Goal: Task Accomplishment & Management: Manage account settings

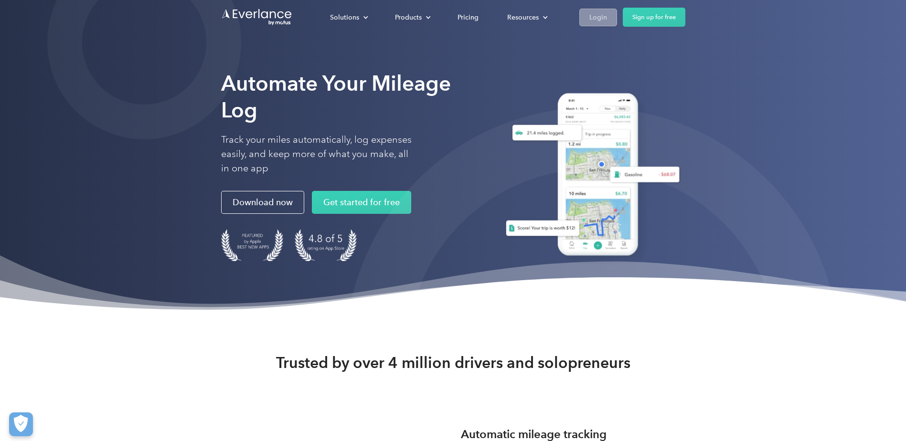
click at [588, 15] on link "Login" at bounding box center [598, 18] width 38 height 18
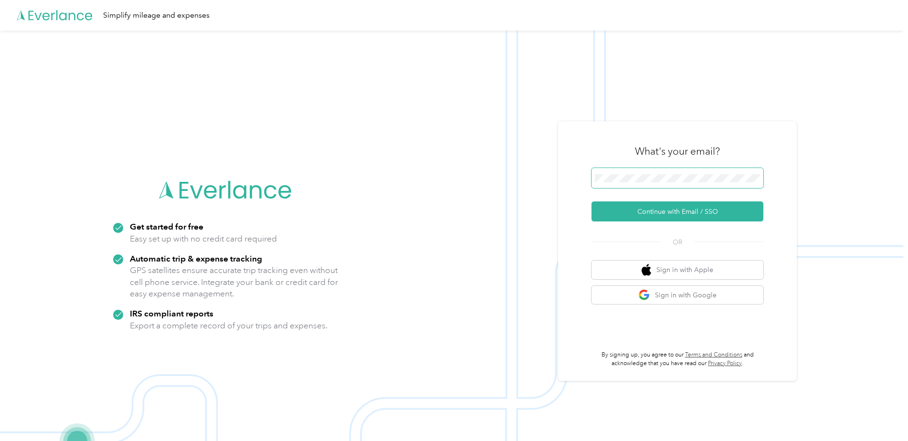
click at [592, 201] on button "Continue with Email / SSO" at bounding box center [678, 211] width 172 height 20
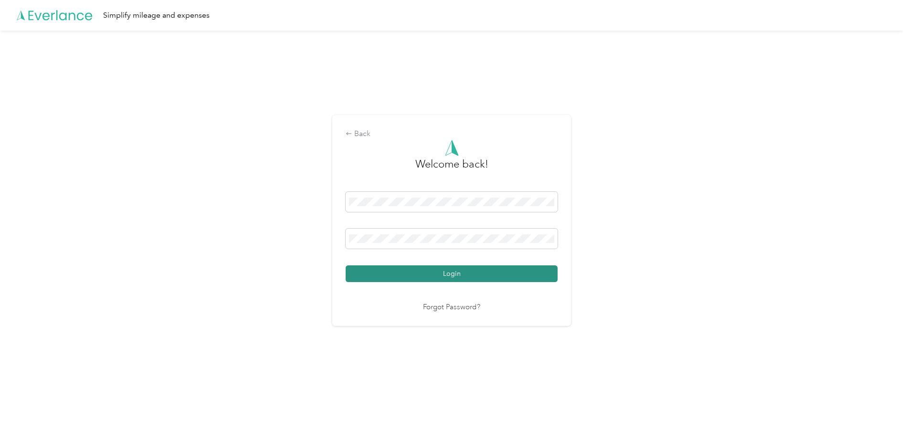
click at [450, 275] on button "Login" at bounding box center [452, 273] width 212 height 17
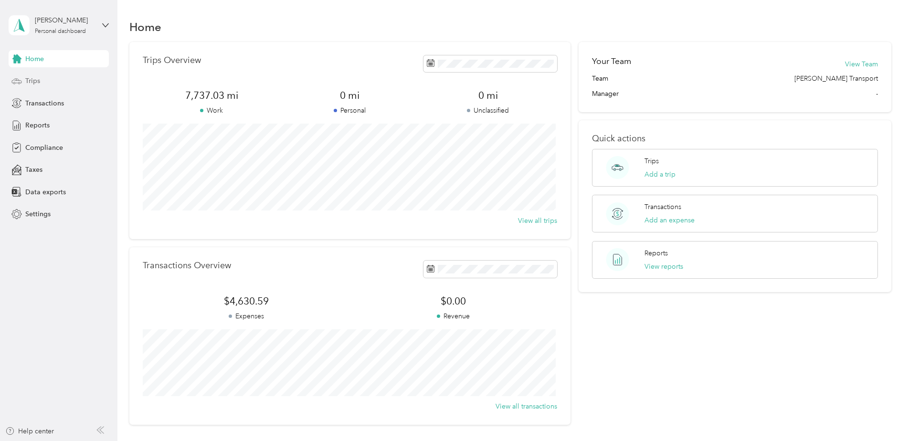
click at [35, 80] on span "Trips" at bounding box center [32, 81] width 15 height 10
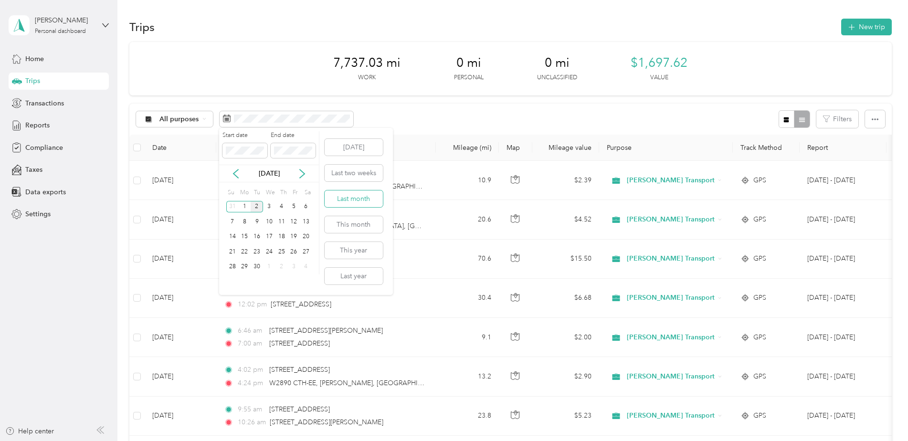
click at [366, 204] on button "Last month" at bounding box center [354, 199] width 58 height 17
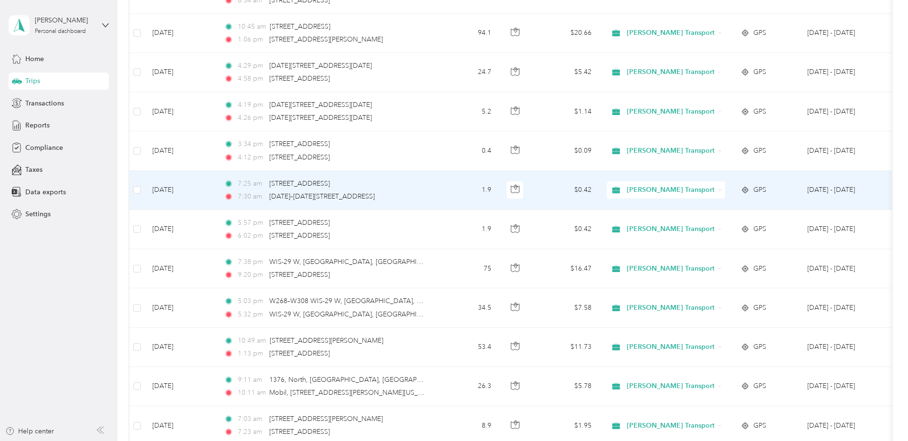
scroll to position [874, 0]
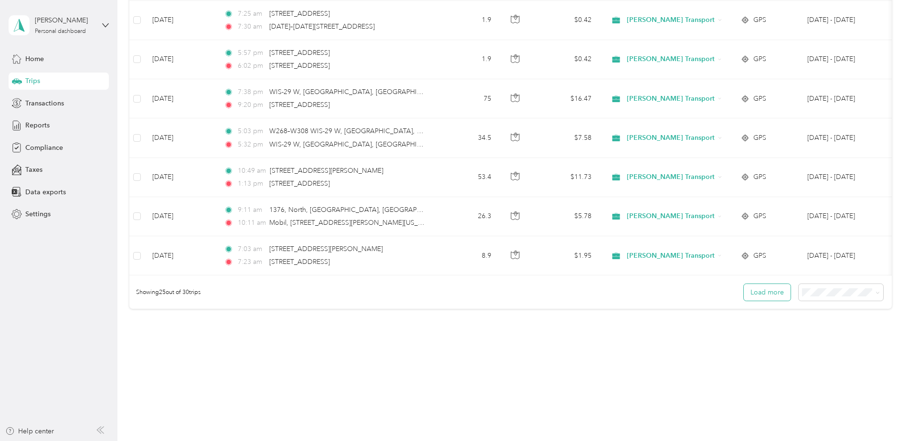
click at [749, 291] on button "Load more" at bounding box center [767, 292] width 47 height 17
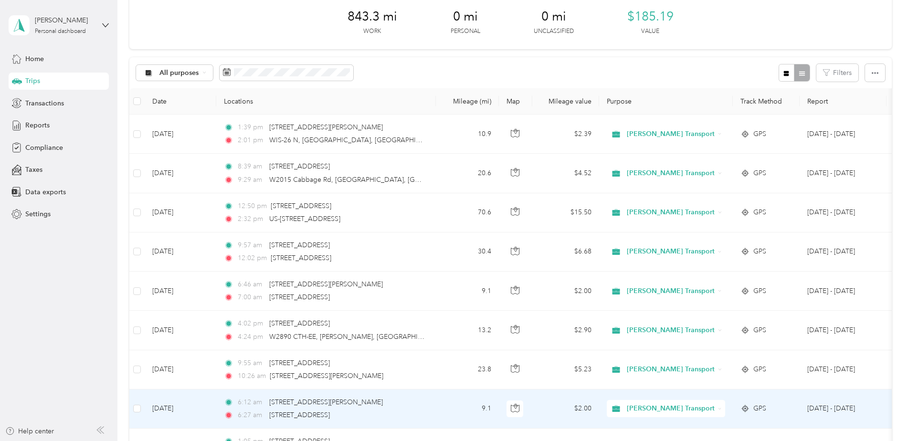
scroll to position [0, 0]
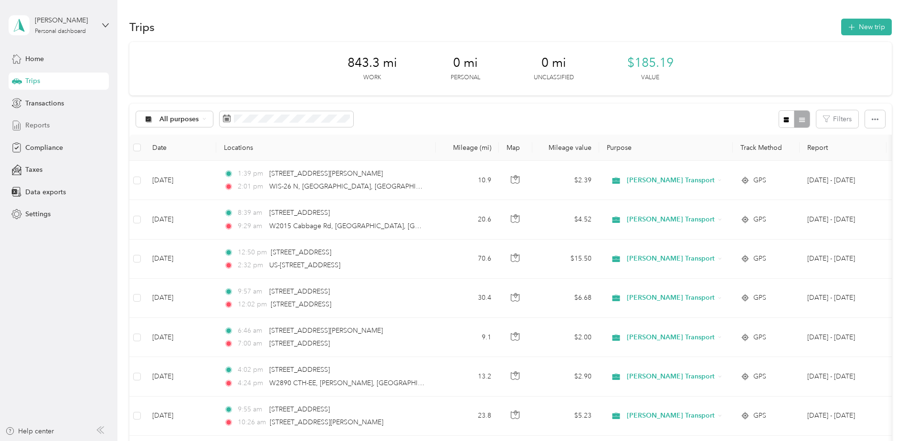
click at [55, 125] on div "Reports" at bounding box center [59, 125] width 100 height 17
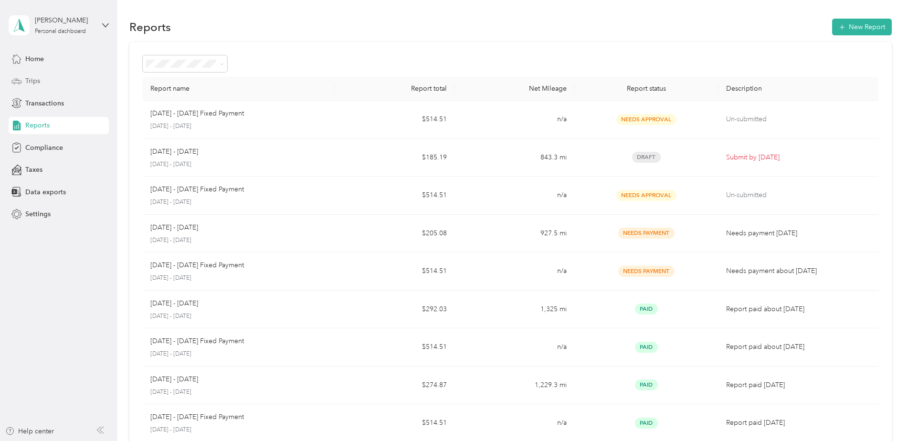
click at [51, 82] on div "Trips" at bounding box center [59, 81] width 100 height 17
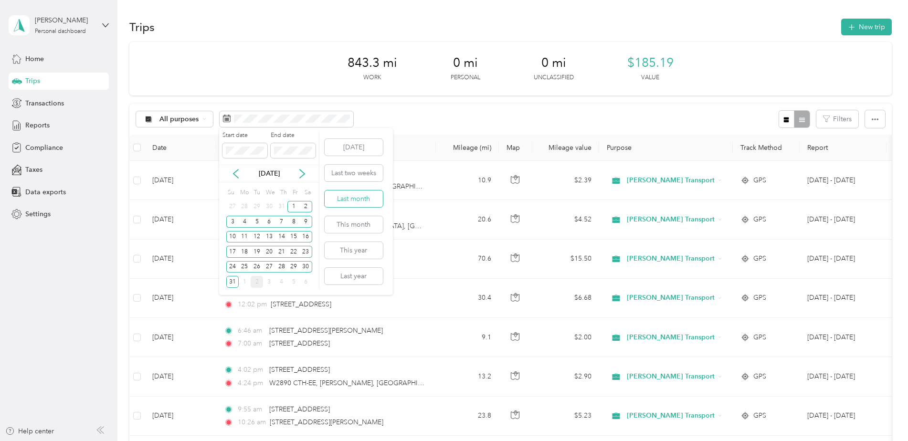
click at [367, 195] on button "Last month" at bounding box center [354, 199] width 58 height 17
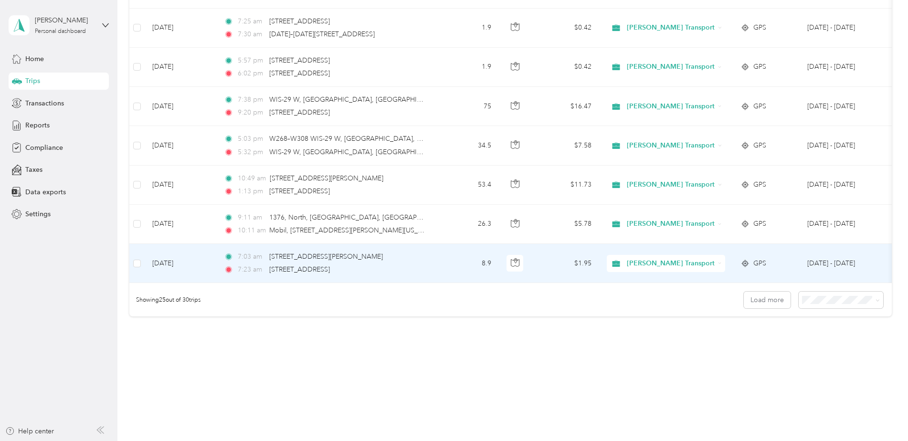
scroll to position [874, 0]
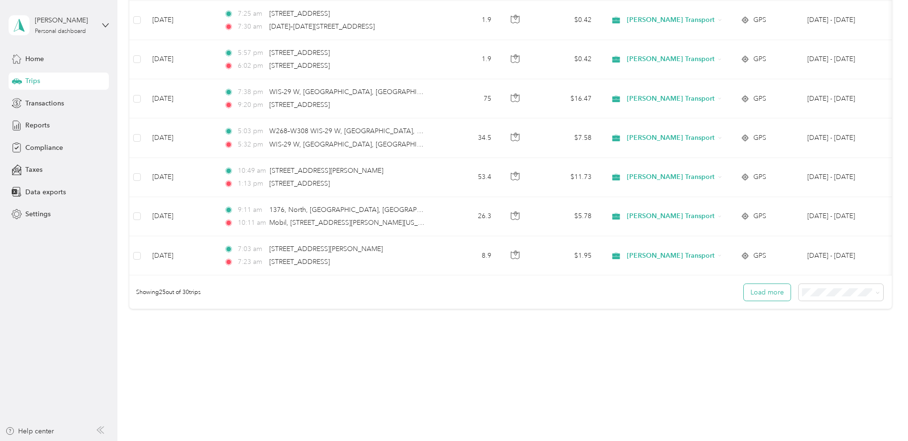
click at [763, 296] on button "Load more" at bounding box center [767, 292] width 47 height 17
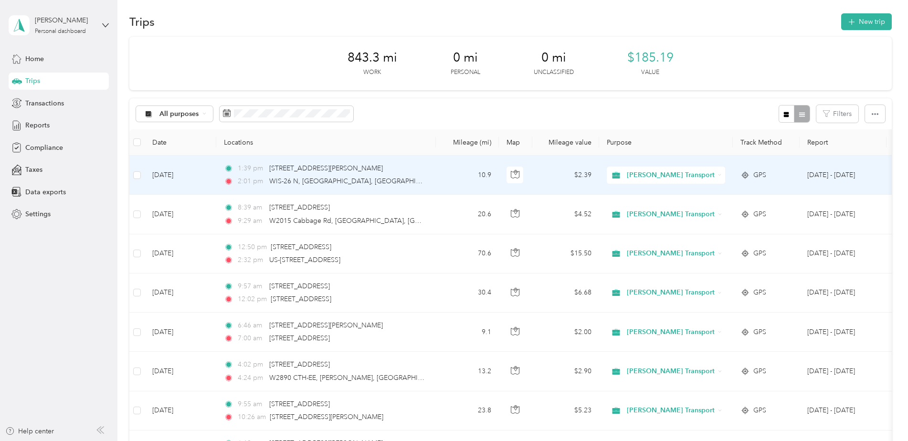
scroll to position [0, 0]
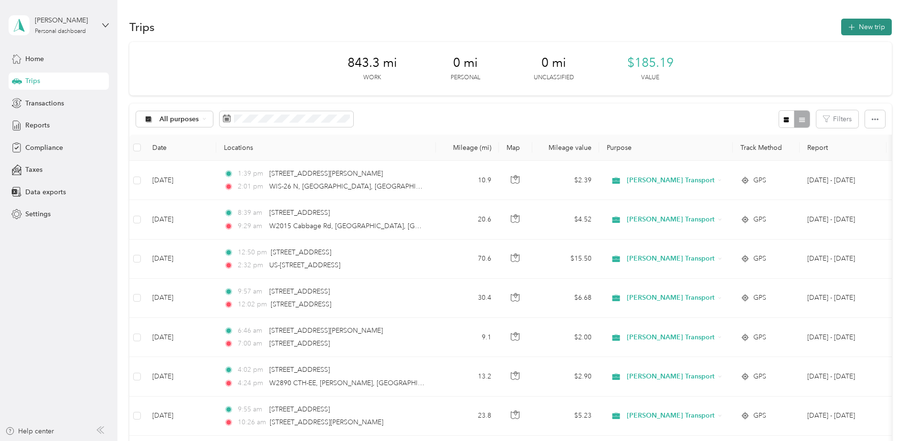
click at [863, 24] on button "New trip" at bounding box center [866, 27] width 51 height 17
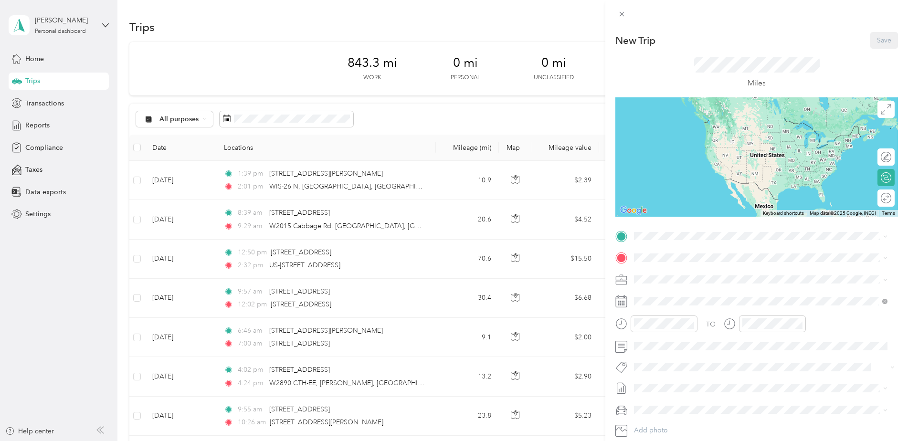
click at [618, 302] on icon at bounding box center [621, 302] width 12 height 12
click at [675, 270] on span "Howard Wisconsin, United States" at bounding box center [705, 274] width 107 height 17
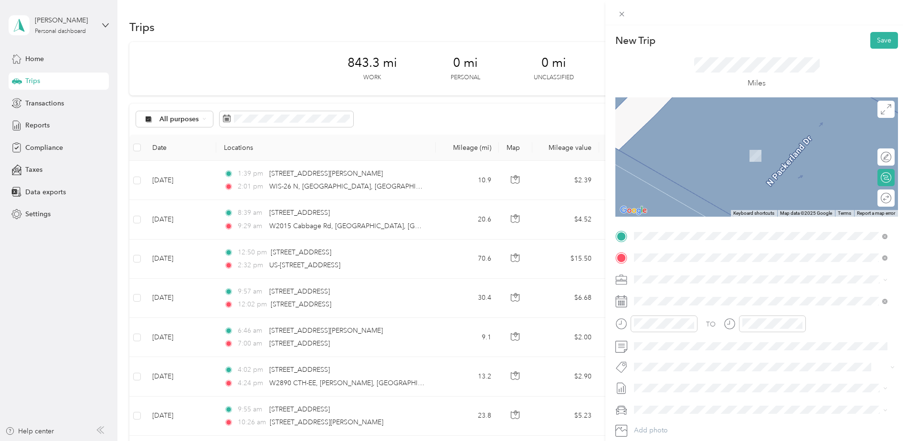
click at [681, 287] on div "Ashwaubenon Wisconsin, United States" at bounding box center [760, 296] width 247 height 20
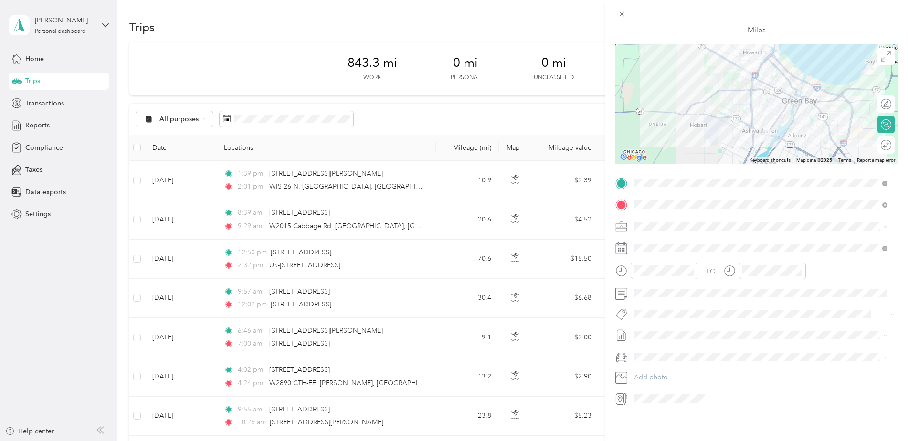
scroll to position [60, 0]
click at [658, 297] on icon at bounding box center [658, 295] width 5 height 9
click at [689, 342] on div "6" at bounding box center [691, 344] width 12 height 12
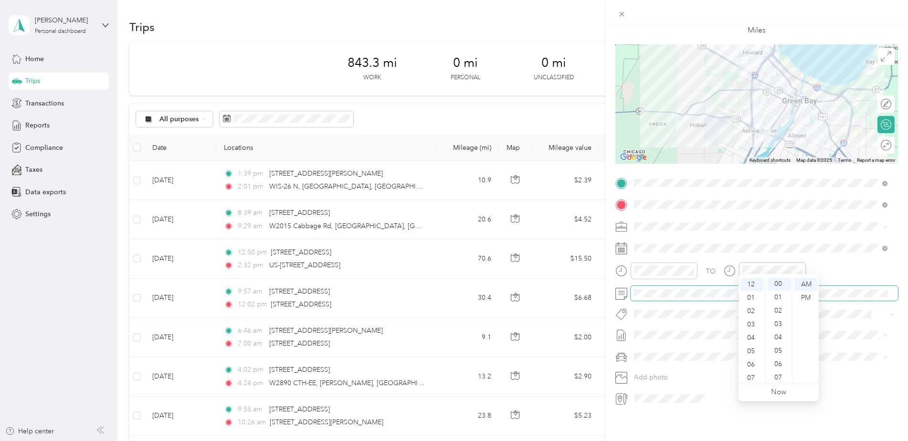
scroll to position [0, 0]
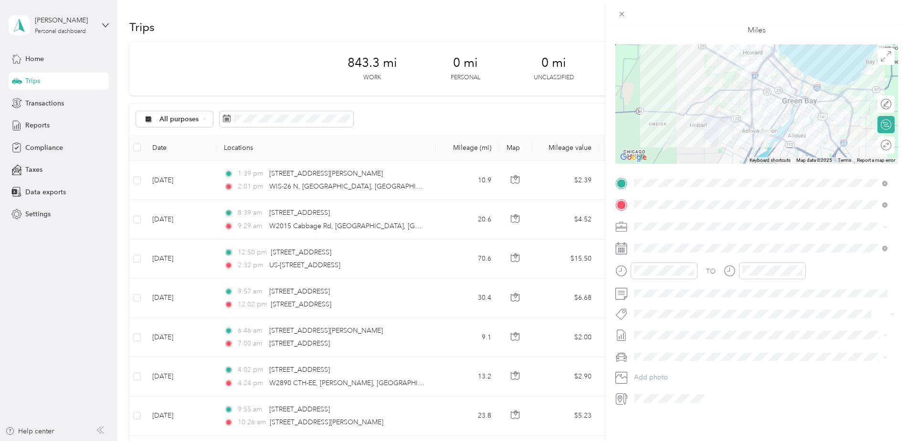
click at [832, 429] on div "New Trip Save This trip cannot be edited because it is either under review, app…" at bounding box center [756, 245] width 303 height 441
click at [714, 410] on div "New Trip Save This trip cannot be edited because it is either under review, app…" at bounding box center [756, 245] width 303 height 441
click at [695, 357] on span "Aug 1 - 31, 2025 Draft" at bounding box center [760, 359] width 247 height 9
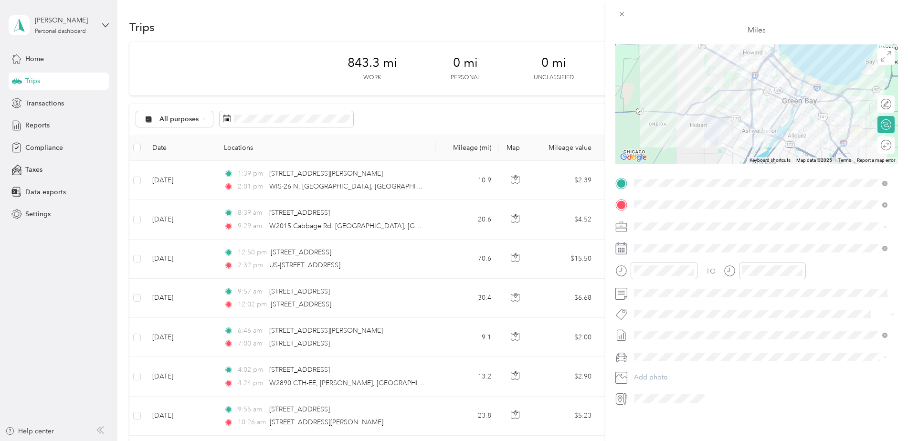
click at [661, 365] on span "White Crosstrek" at bounding box center [661, 364] width 48 height 8
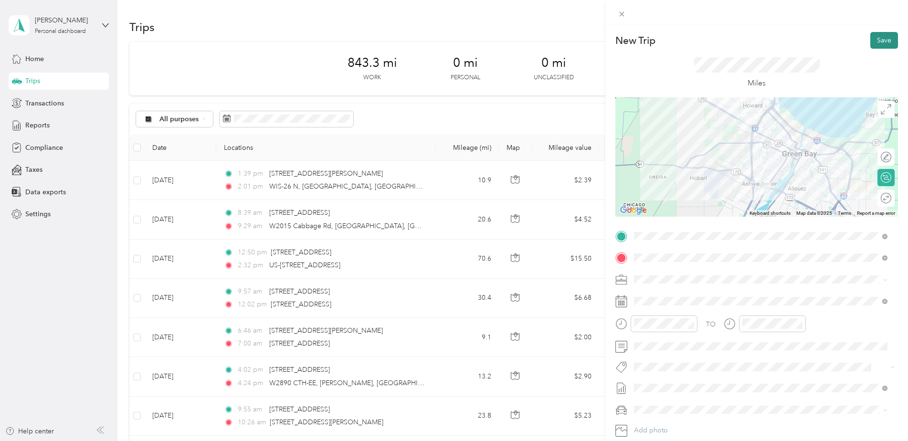
click at [874, 40] on button "Save" at bounding box center [884, 40] width 28 height 17
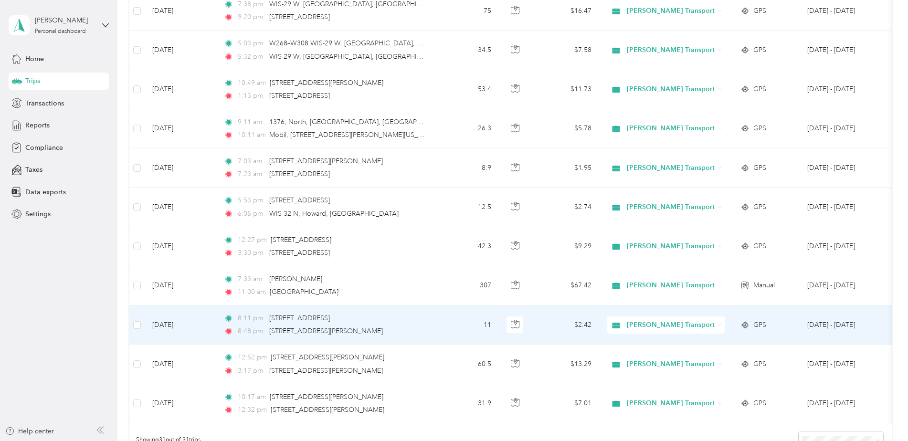
scroll to position [1050, 0]
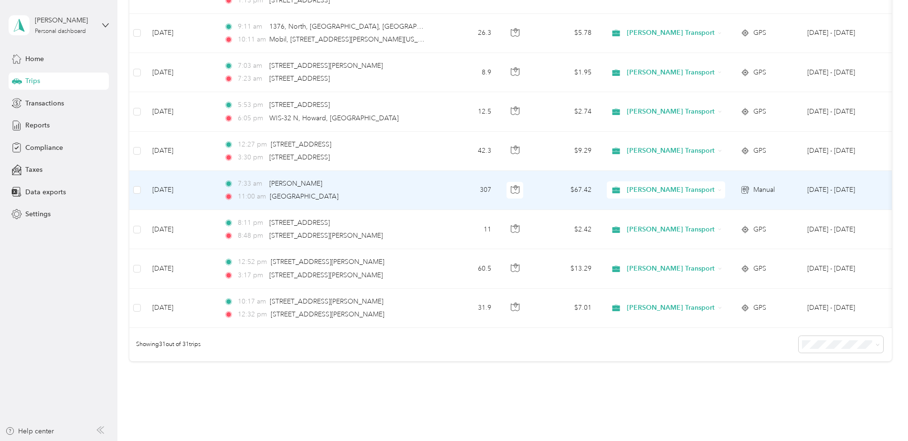
click at [413, 190] on div "7:33 am Howard 11:00 am Ashwaubenon" at bounding box center [324, 190] width 201 height 23
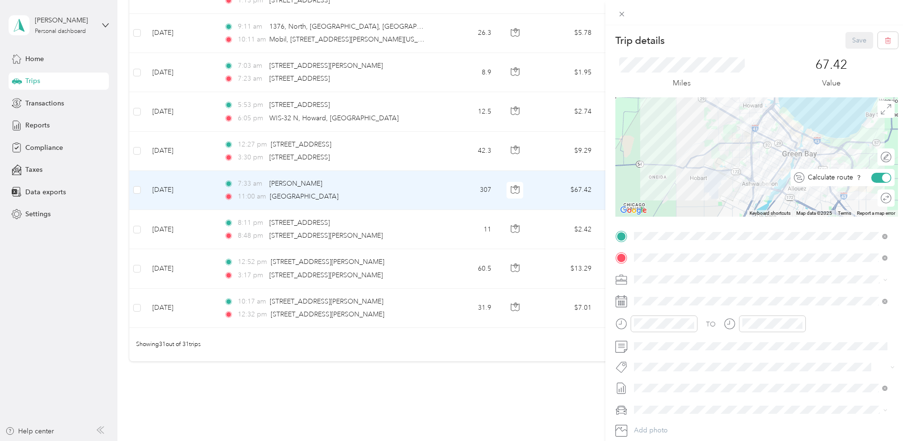
click at [882, 178] on div at bounding box center [886, 177] width 9 height 9
click at [858, 40] on button "Save" at bounding box center [860, 40] width 28 height 17
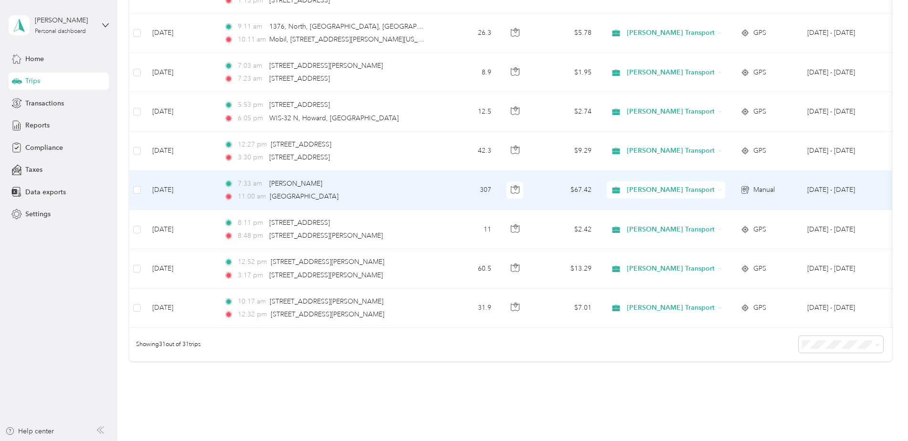
click at [435, 190] on td "7:33 am Howard 11:00 am Ashwaubenon" at bounding box center [326, 190] width 220 height 39
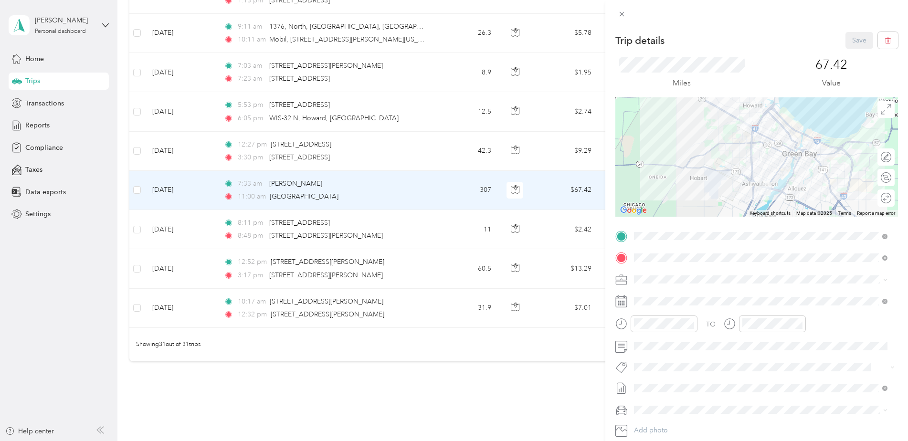
click at [473, 388] on div "Trip details Save This trip cannot be edited because it is either under review,…" at bounding box center [454, 220] width 908 height 441
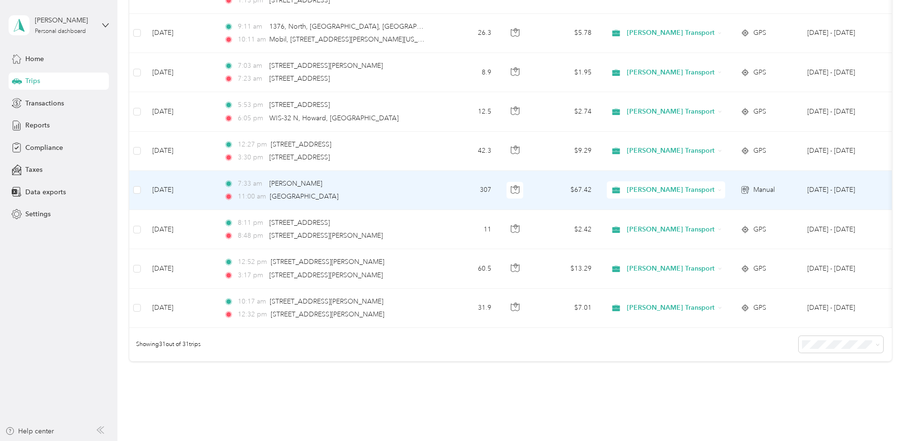
click at [426, 191] on td "7:33 am Howard 11:00 am Ashwaubenon" at bounding box center [326, 190] width 220 height 39
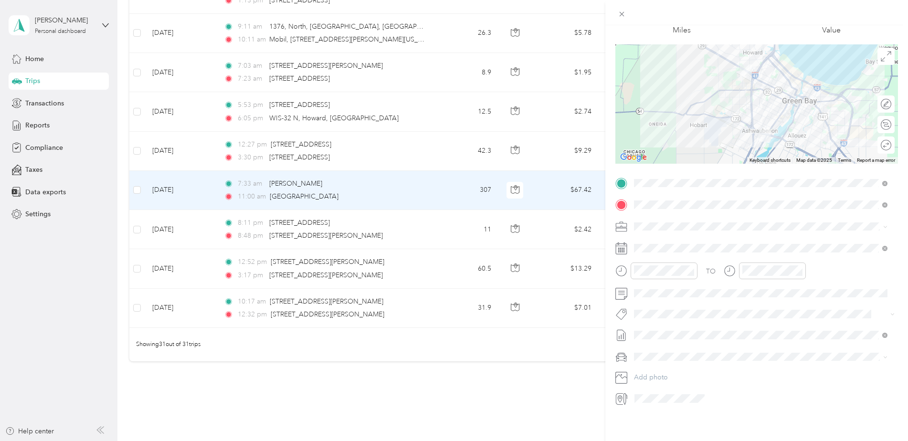
scroll to position [60, 0]
click at [571, 421] on div "Trip details Save This trip cannot be edited because it is either under review,…" at bounding box center [454, 220] width 908 height 441
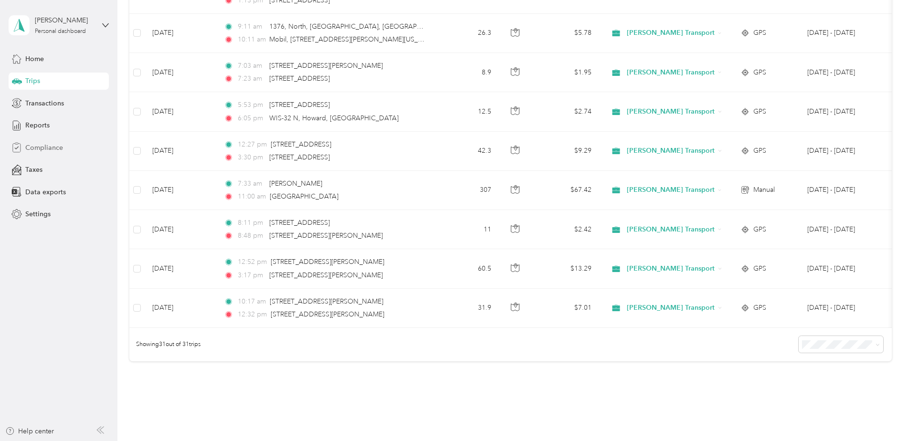
click at [64, 148] on div "Compliance" at bounding box center [59, 147] width 100 height 17
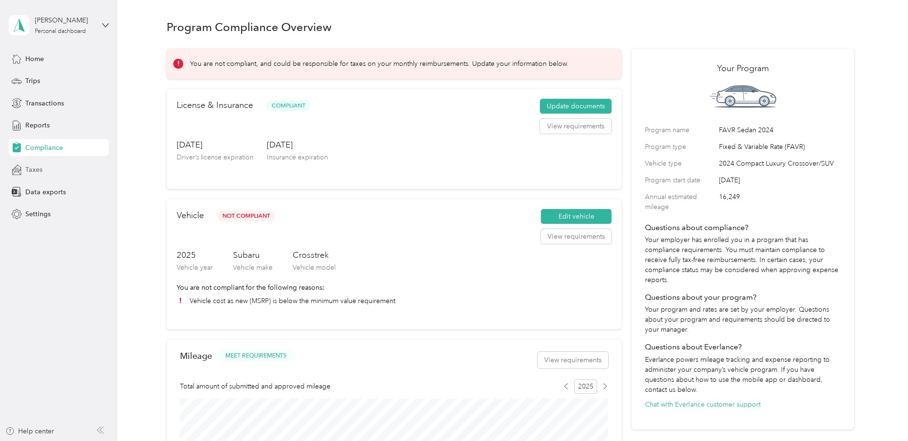
click at [42, 172] on div "Taxes" at bounding box center [59, 169] width 100 height 17
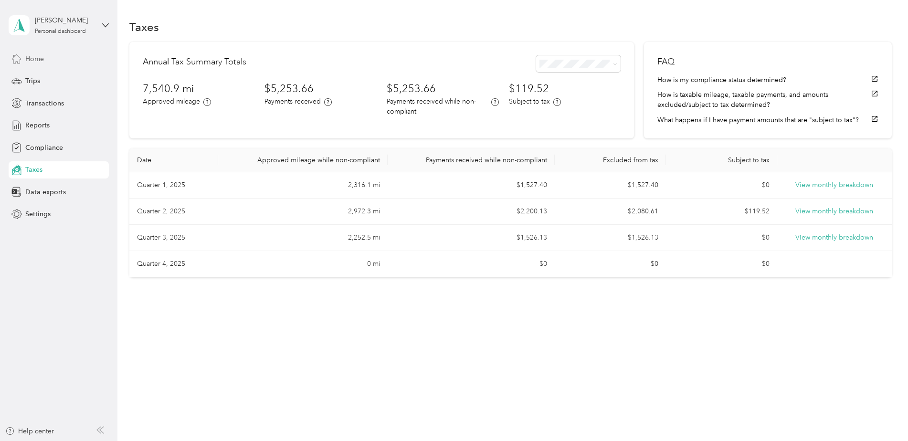
click at [47, 56] on div "Home" at bounding box center [59, 58] width 100 height 17
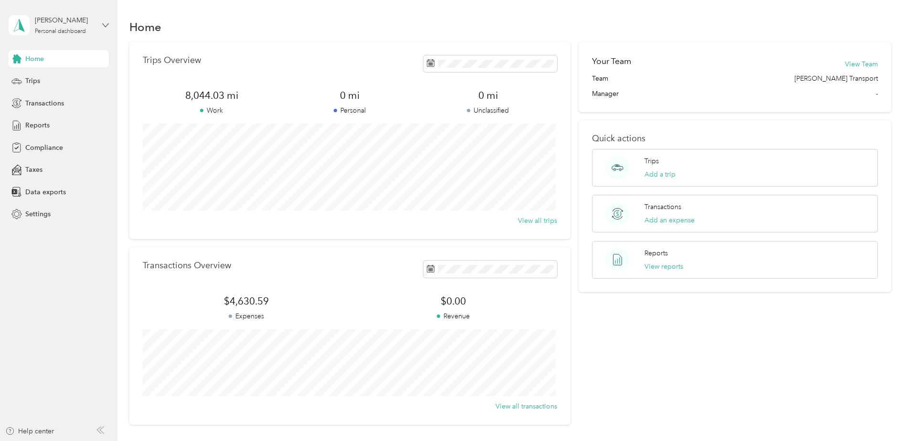
click at [108, 24] on icon at bounding box center [106, 24] width 6 height 3
click at [97, 271] on aside "Neil D. Wender Personal dashboard Home Trips Transactions Reports Compliance Ta…" at bounding box center [58, 220] width 117 height 441
click at [53, 219] on div "Settings" at bounding box center [59, 214] width 100 height 17
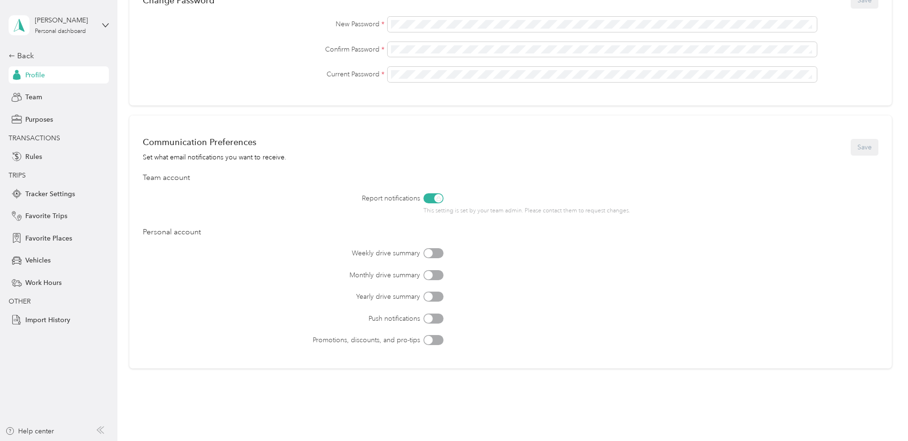
scroll to position [320, 0]
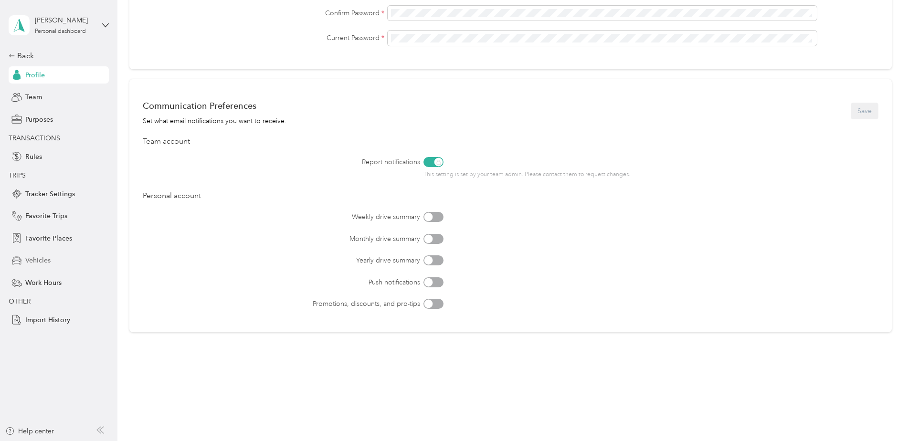
click at [32, 258] on span "Vehicles" at bounding box center [37, 260] width 25 height 10
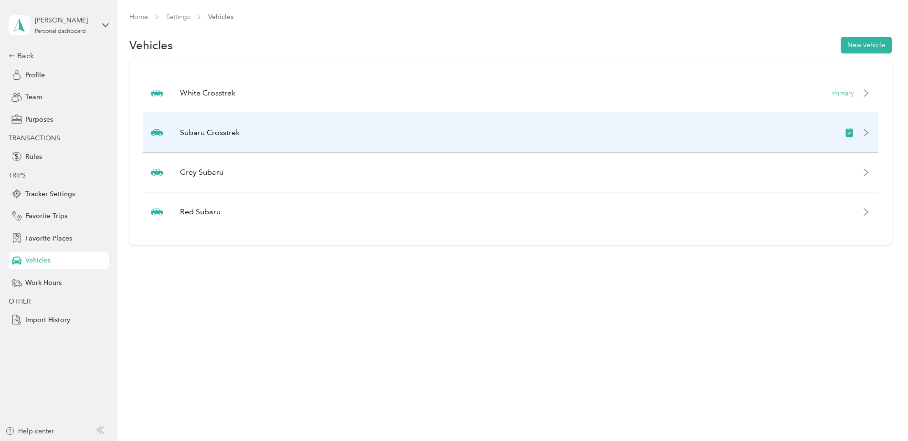
click at [805, 139] on div "Subaru Crosstrek" at bounding box center [511, 133] width 736 height 40
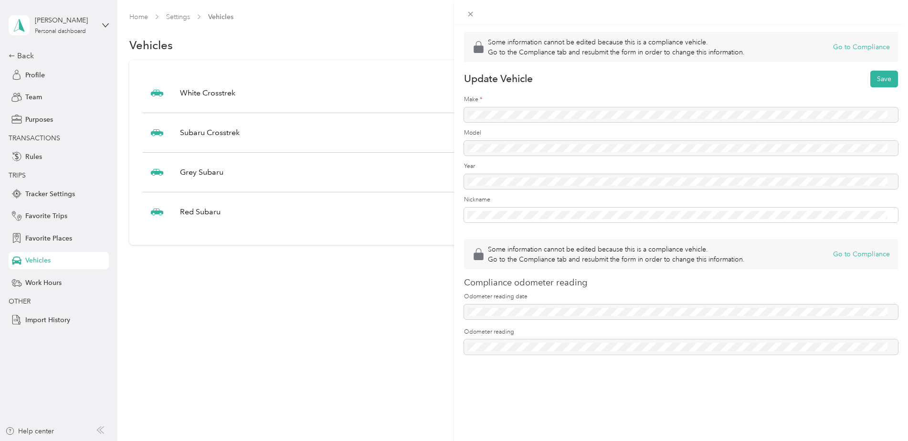
click at [357, 300] on div "Some information cannot be edited because this is a compliance vehicle. Go to t…" at bounding box center [454, 220] width 908 height 441
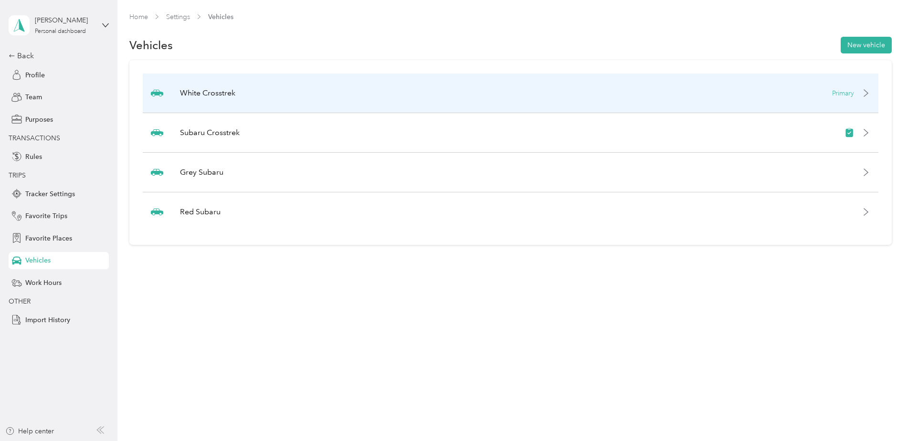
click at [327, 101] on div "White Crosstrek Primary" at bounding box center [511, 94] width 736 height 40
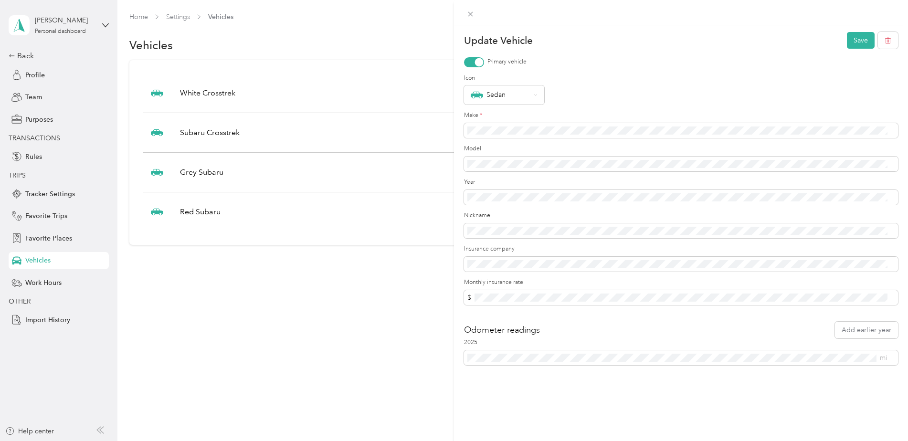
click at [382, 368] on div "Update Vehicle Save Primary vehicle Icon Sedan Make * Model Year Nickname Insur…" at bounding box center [454, 220] width 908 height 441
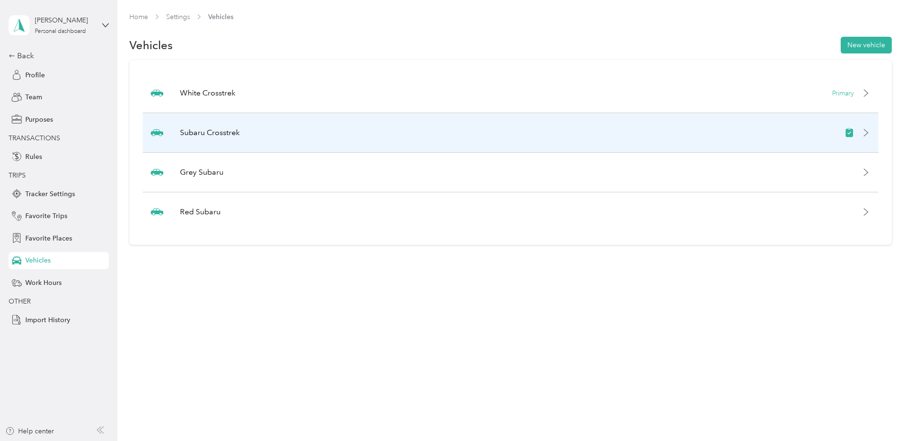
click at [815, 135] on div "Subaru Crosstrek" at bounding box center [511, 133] width 736 height 40
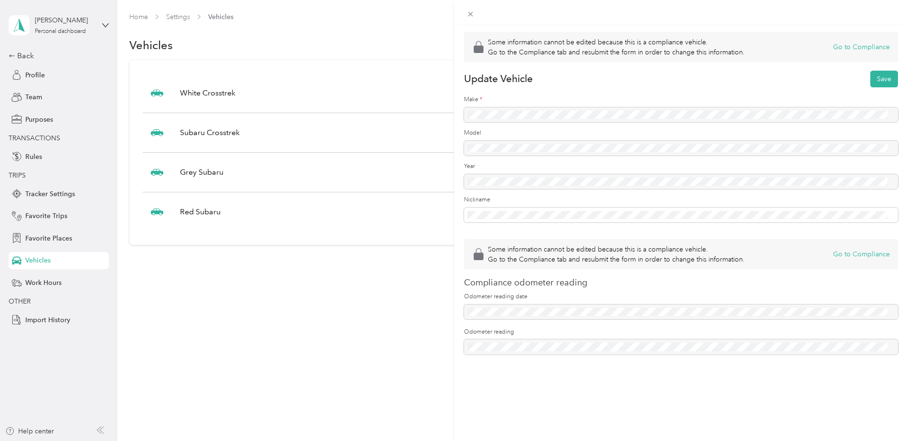
click at [287, 330] on div "Some information cannot be edited because this is a compliance vehicle. Go to t…" at bounding box center [454, 220] width 908 height 441
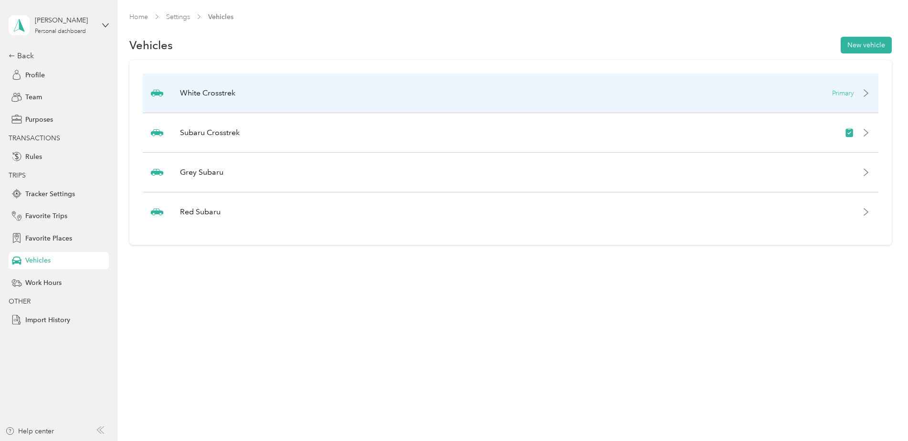
click at [295, 96] on div "White Crosstrek Primary" at bounding box center [511, 94] width 736 height 40
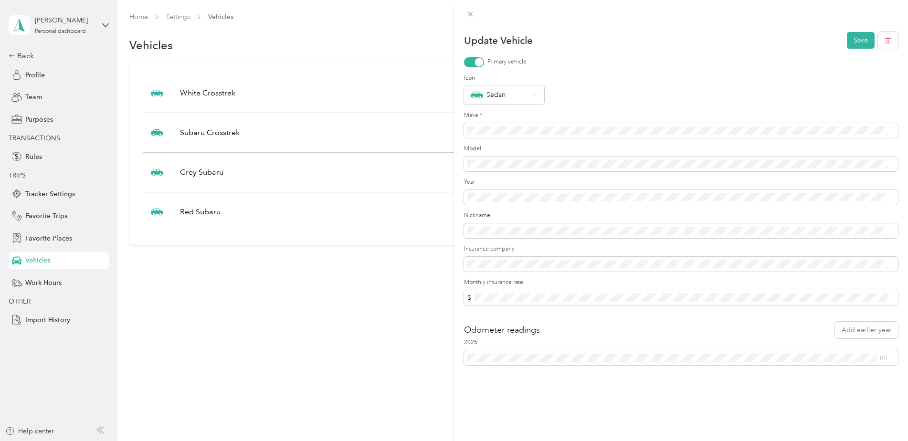
click at [386, 327] on div "Update Vehicle Save Primary vehicle Icon Sedan Make * Model Year Nickname Insur…" at bounding box center [454, 220] width 908 height 441
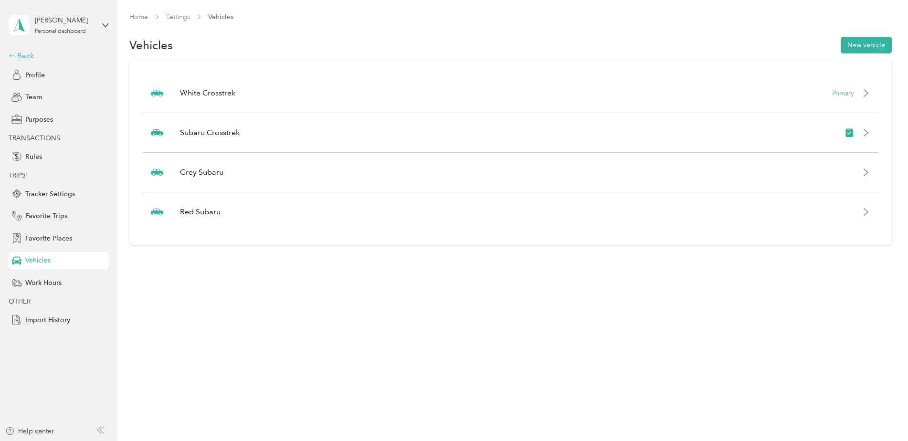
click at [26, 56] on div "Back" at bounding box center [56, 55] width 95 height 11
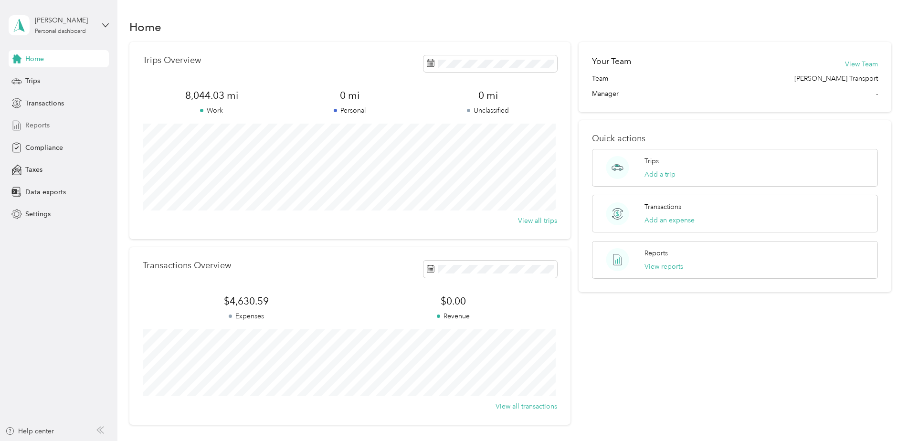
click at [41, 120] on span "Reports" at bounding box center [37, 125] width 24 height 10
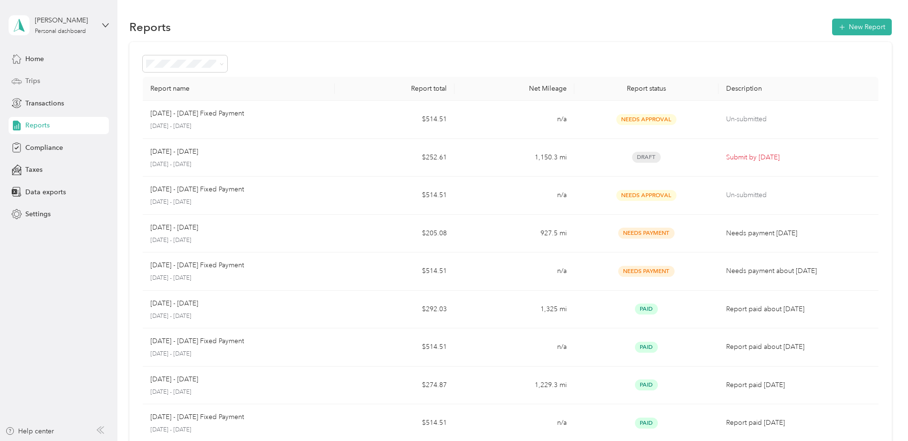
click at [49, 84] on div "Trips" at bounding box center [59, 81] width 100 height 17
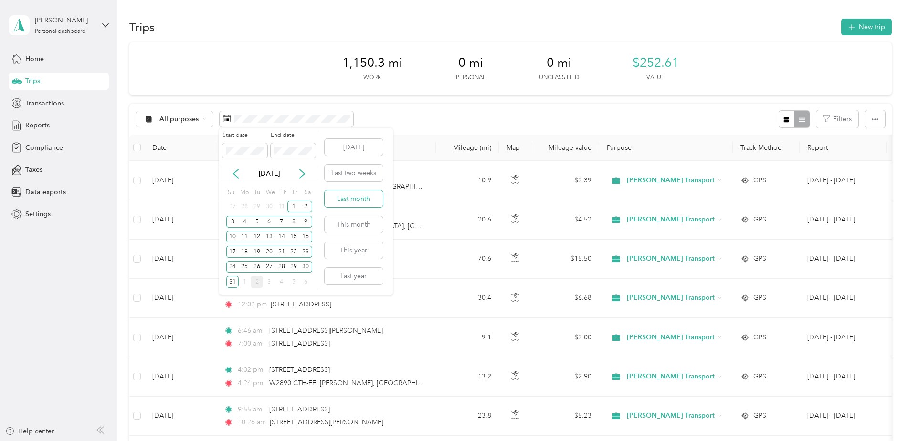
drag, startPoint x: 364, startPoint y: 189, endPoint x: 364, endPoint y: 196, distance: 7.2
click at [364, 189] on div "Today Last two weeks Last month This month This year Last year" at bounding box center [353, 211] width 60 height 167
click at [364, 196] on button "Last month" at bounding box center [354, 199] width 58 height 17
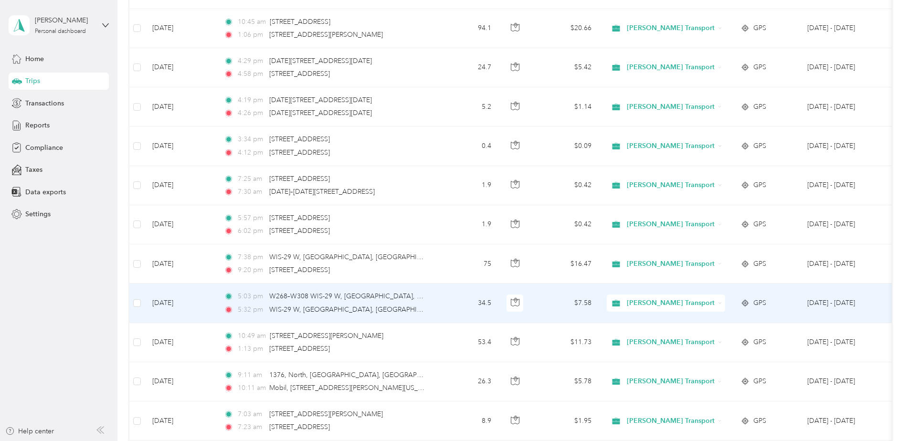
scroll to position [812, 0]
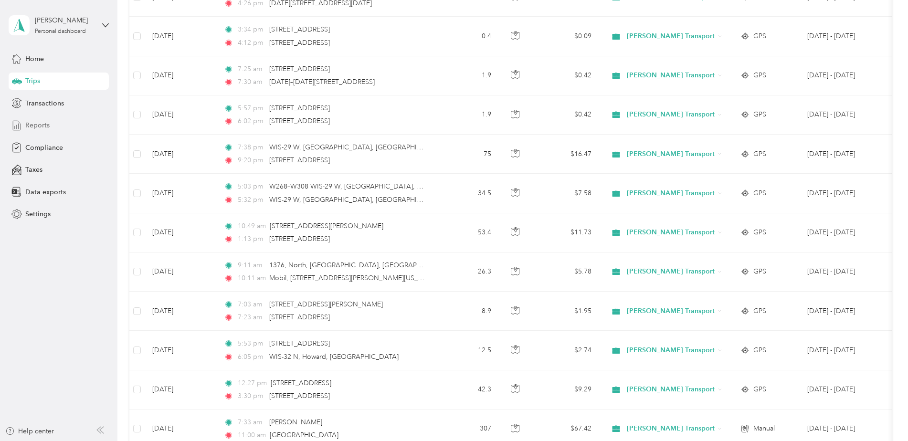
click at [39, 130] on div "Reports" at bounding box center [59, 125] width 100 height 17
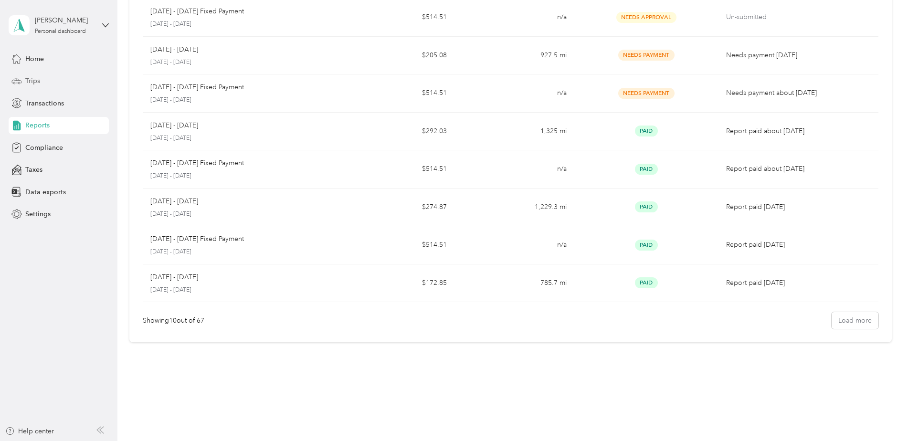
click at [38, 85] on span "Trips" at bounding box center [32, 81] width 15 height 10
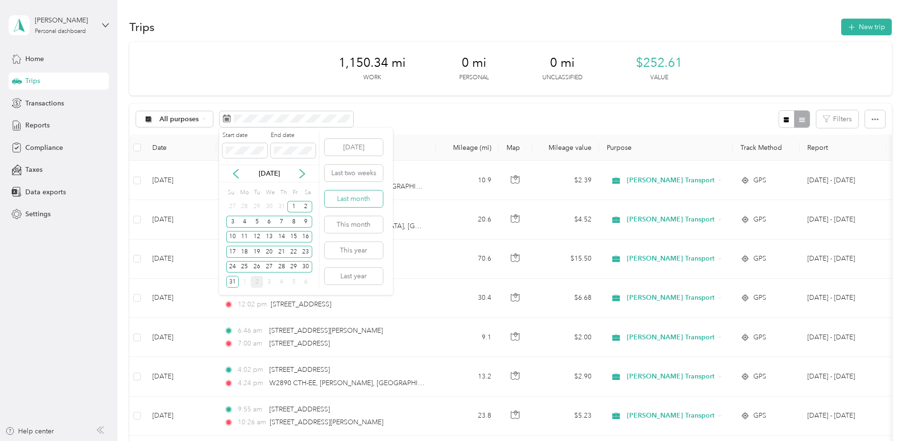
click at [362, 201] on button "Last month" at bounding box center [354, 199] width 58 height 17
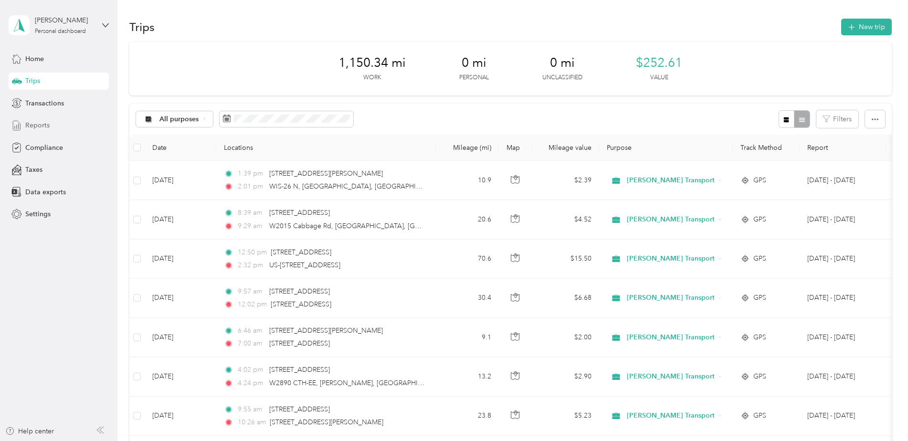
click at [65, 127] on div "Reports" at bounding box center [59, 125] width 100 height 17
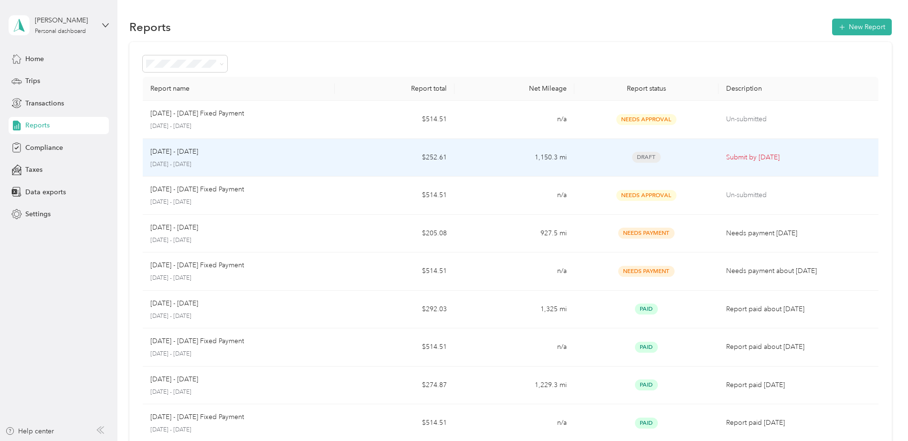
click at [497, 159] on td "1,150.3 mi" at bounding box center [515, 158] width 120 height 38
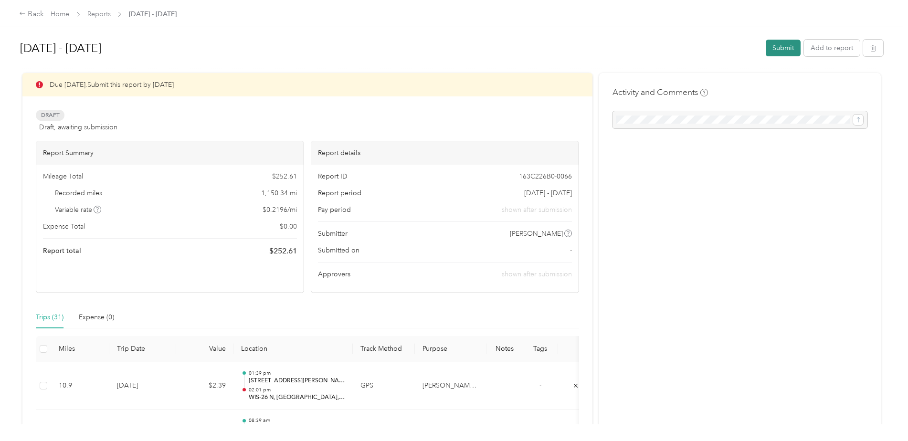
click at [784, 51] on button "Submit" at bounding box center [783, 48] width 35 height 17
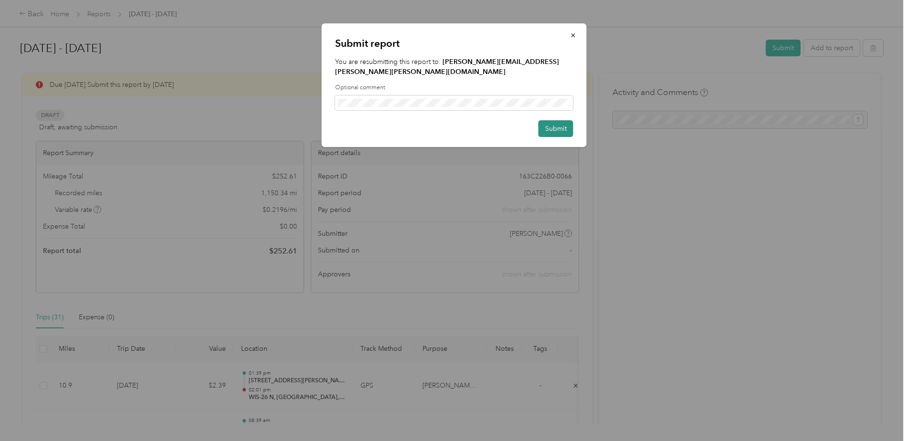
click at [555, 120] on button "Submit" at bounding box center [556, 128] width 35 height 17
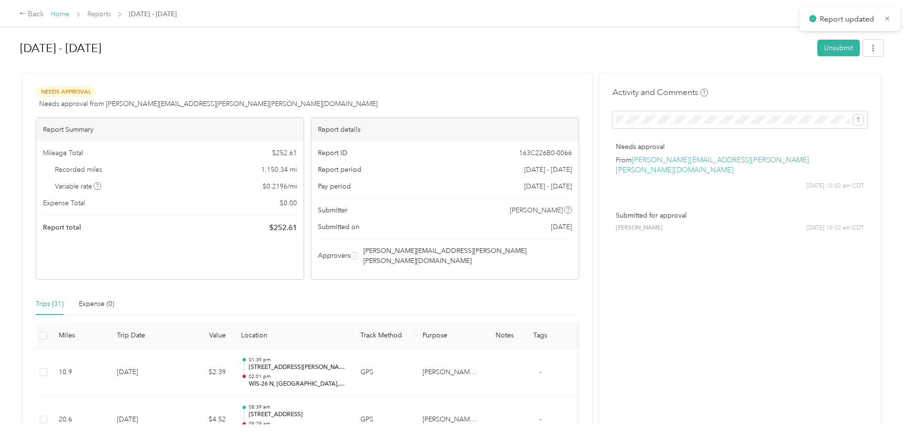
click at [57, 13] on link "Home" at bounding box center [60, 14] width 19 height 8
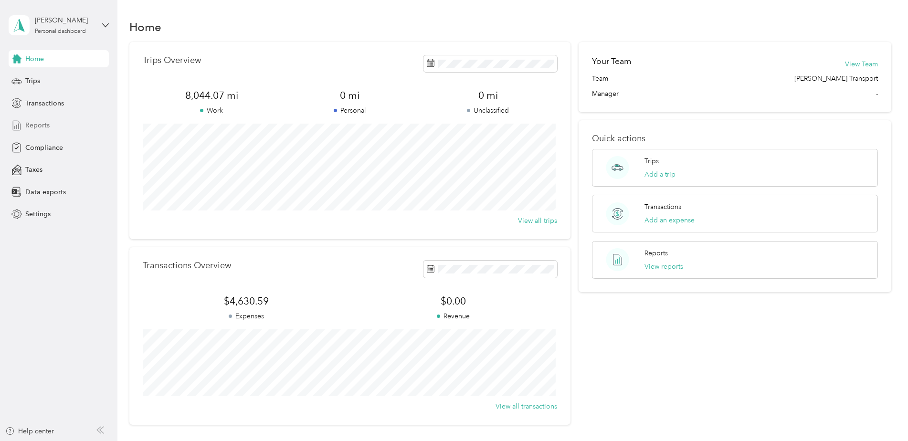
click at [40, 125] on span "Reports" at bounding box center [37, 125] width 24 height 10
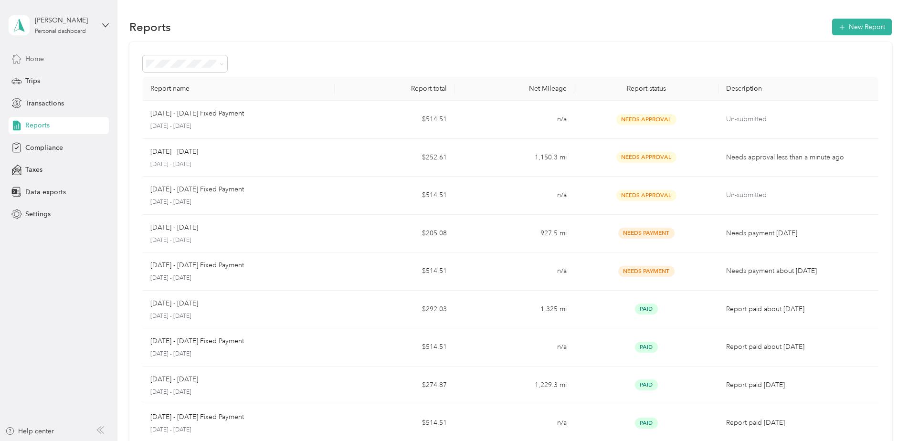
click at [47, 62] on div "Home" at bounding box center [59, 58] width 100 height 17
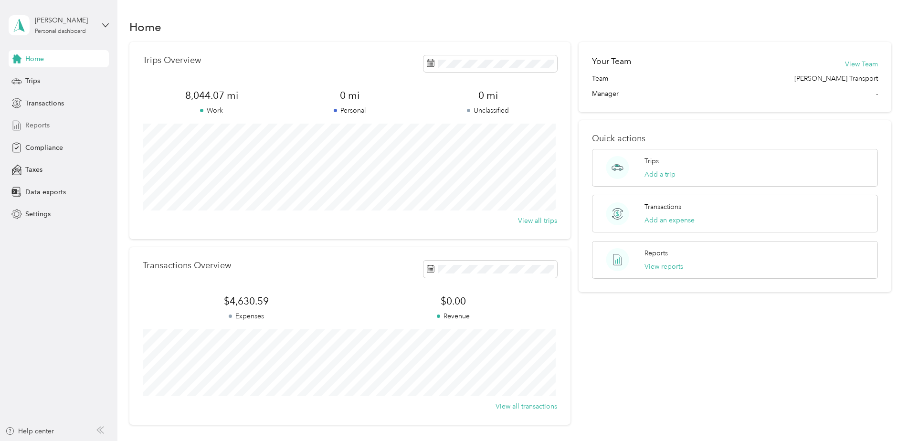
click at [46, 129] on span "Reports" at bounding box center [37, 125] width 24 height 10
